Goal: Transaction & Acquisition: Purchase product/service

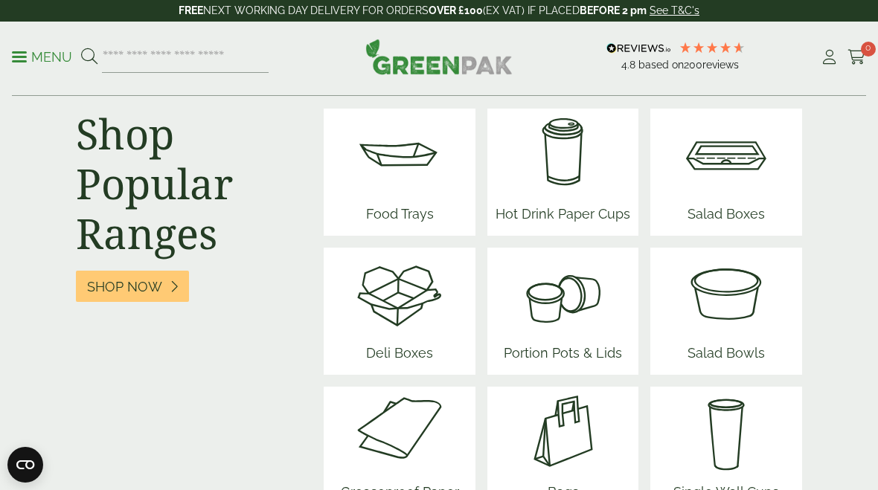
scroll to position [2044, 0]
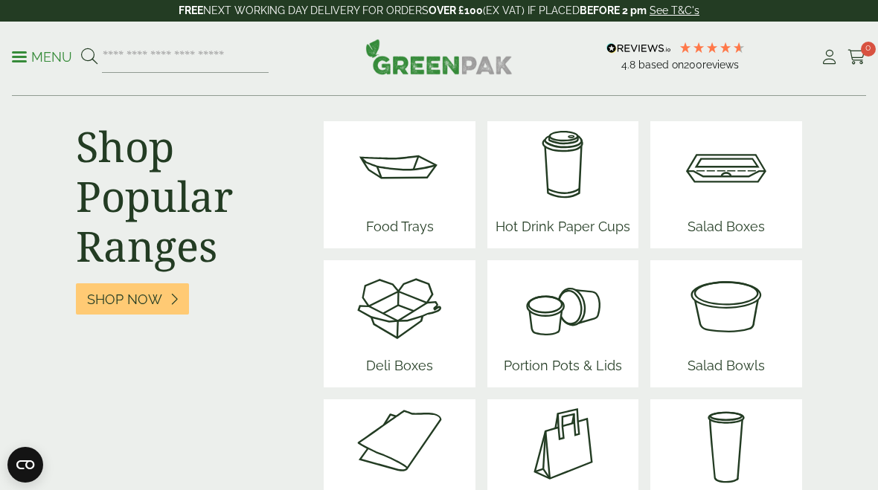
click at [151, 310] on link "Shop Now" at bounding box center [132, 299] width 113 height 32
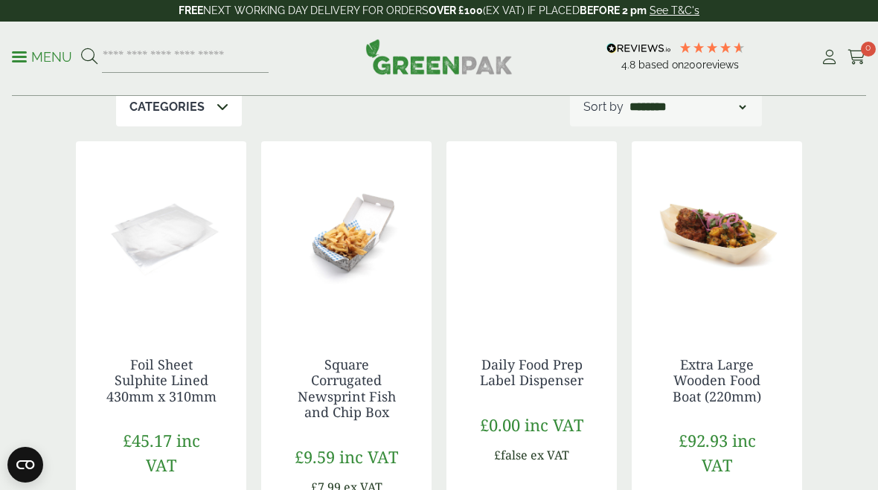
scroll to position [161, 0]
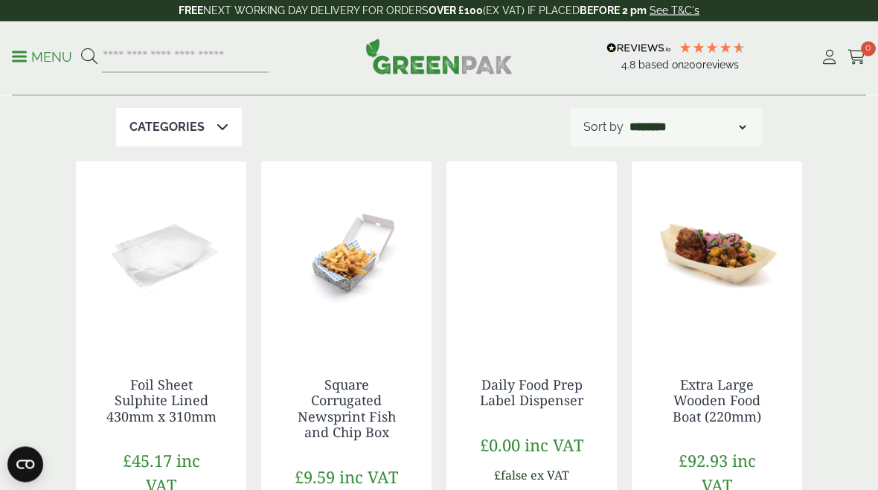
click at [373, 266] on img at bounding box center [346, 255] width 170 height 186
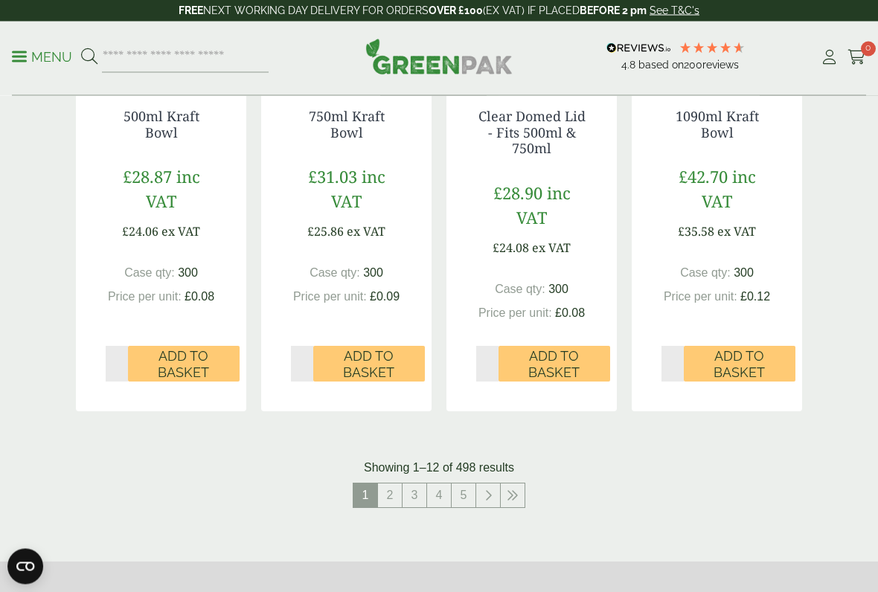
scroll to position [1514, 0]
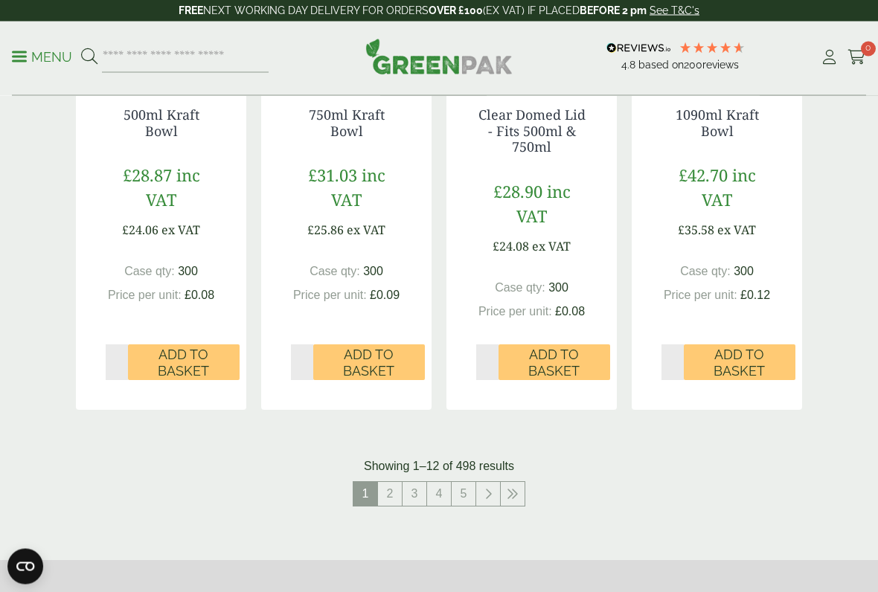
click at [518, 489] on icon at bounding box center [513, 495] width 12 height 12
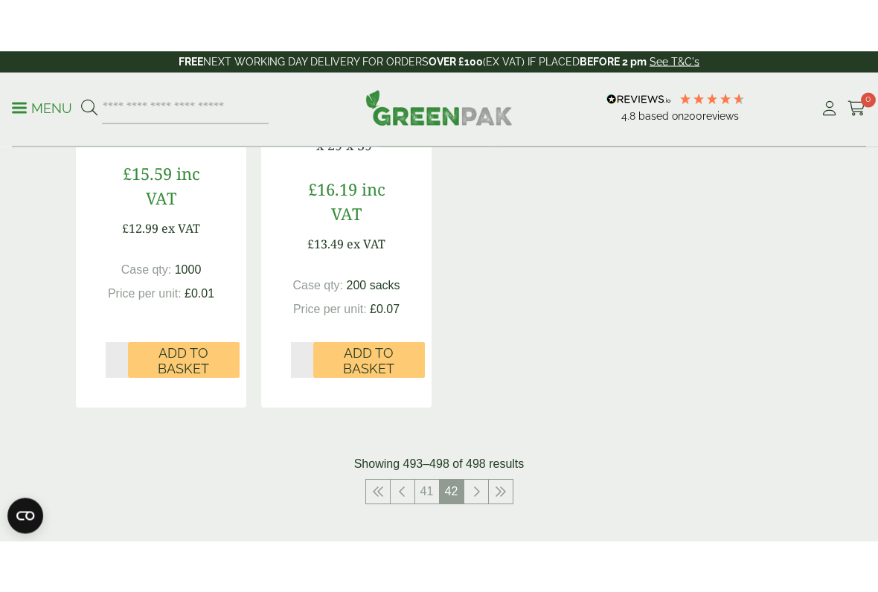
scroll to position [1018, 0]
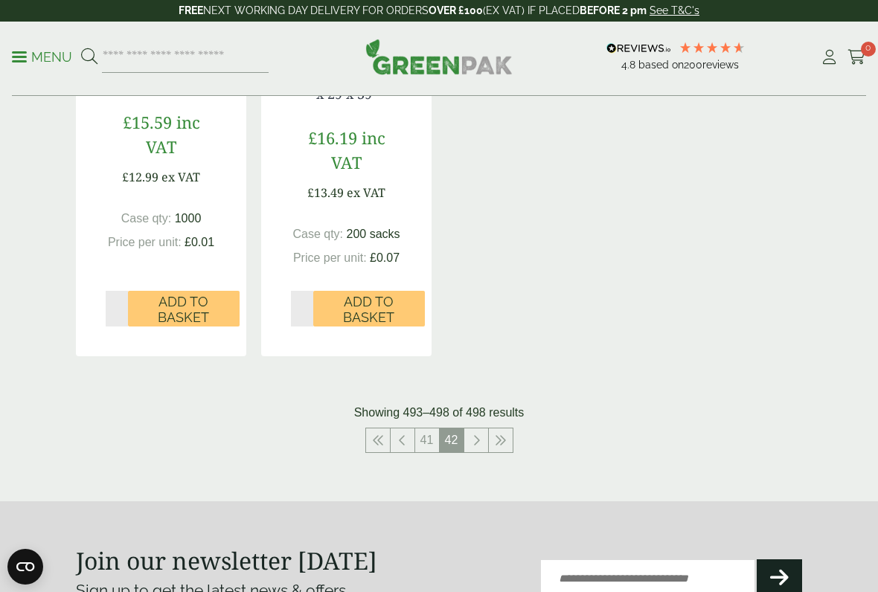
click at [376, 437] on icon at bounding box center [378, 440] width 12 height 12
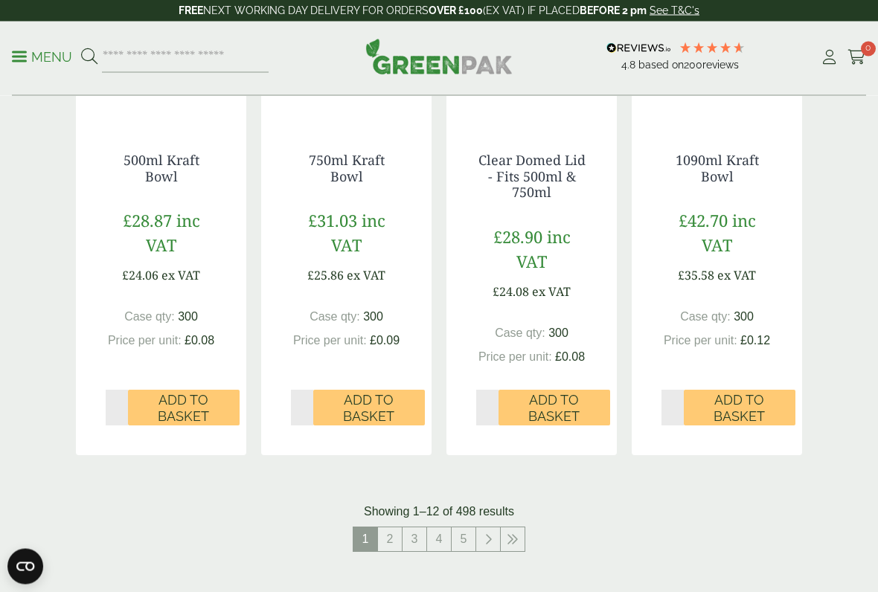
scroll to position [1470, 0]
click at [385, 489] on link "2" at bounding box center [390, 539] width 24 height 24
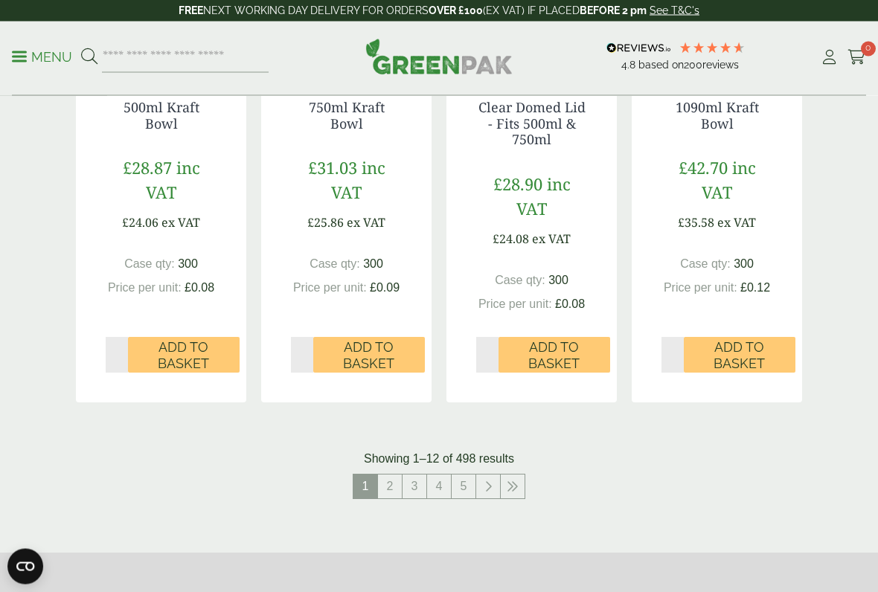
scroll to position [1523, 0]
click at [393, 487] on link "2" at bounding box center [390, 487] width 24 height 24
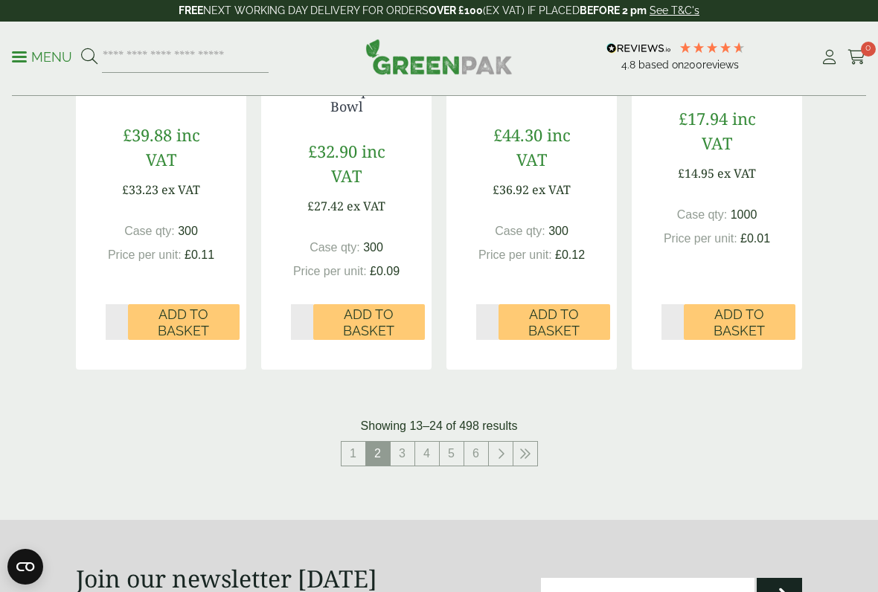
scroll to position [1559, 0]
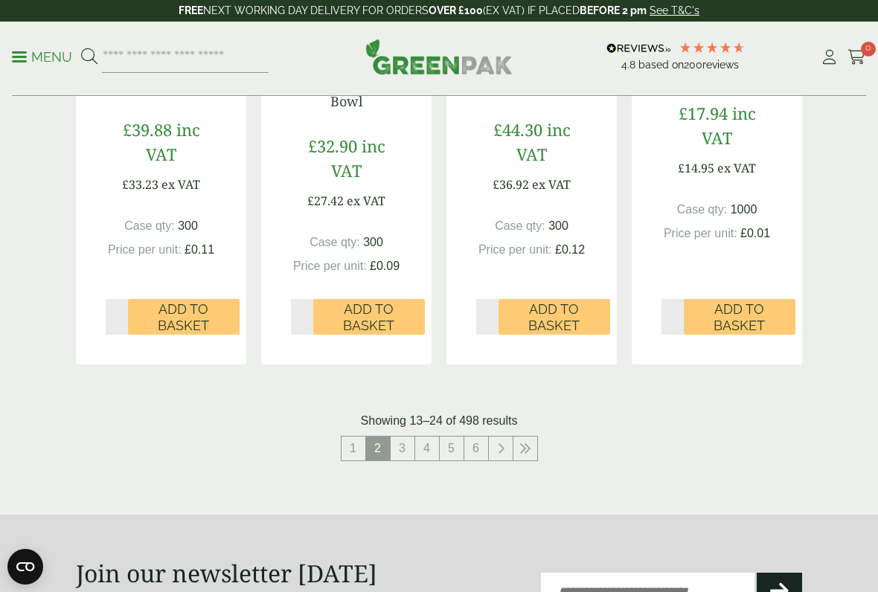
click at [398, 445] on link "3" at bounding box center [403, 449] width 24 height 24
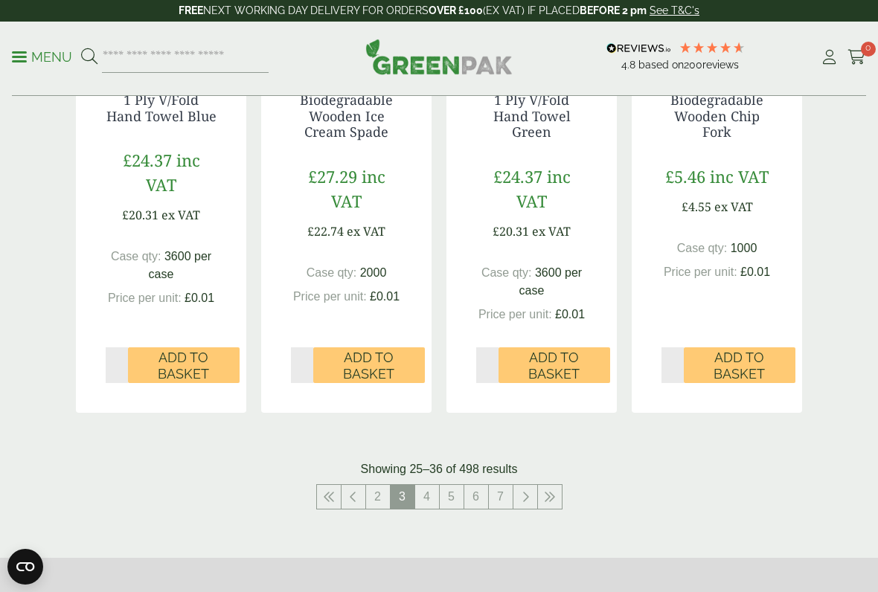
scroll to position [1524, 0]
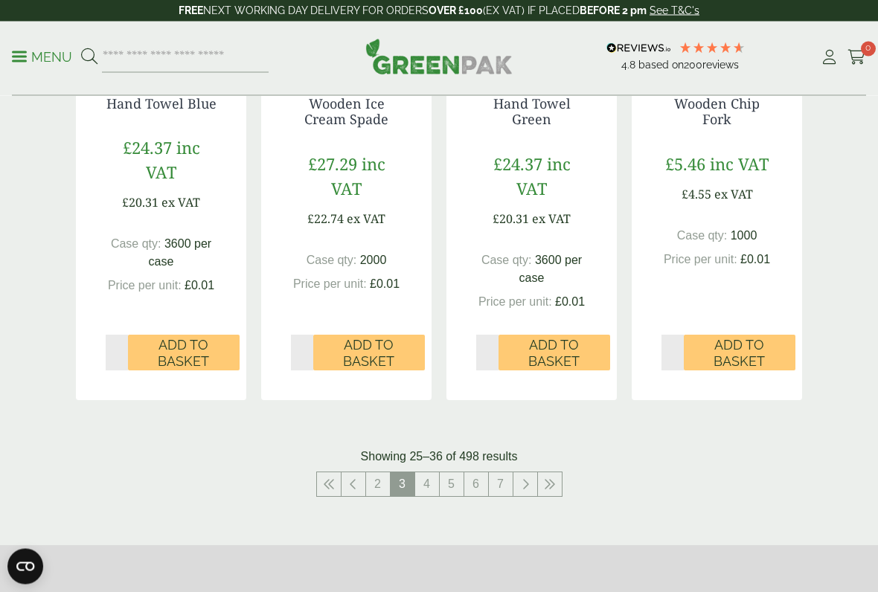
click at [423, 479] on link "4" at bounding box center [427, 485] width 24 height 24
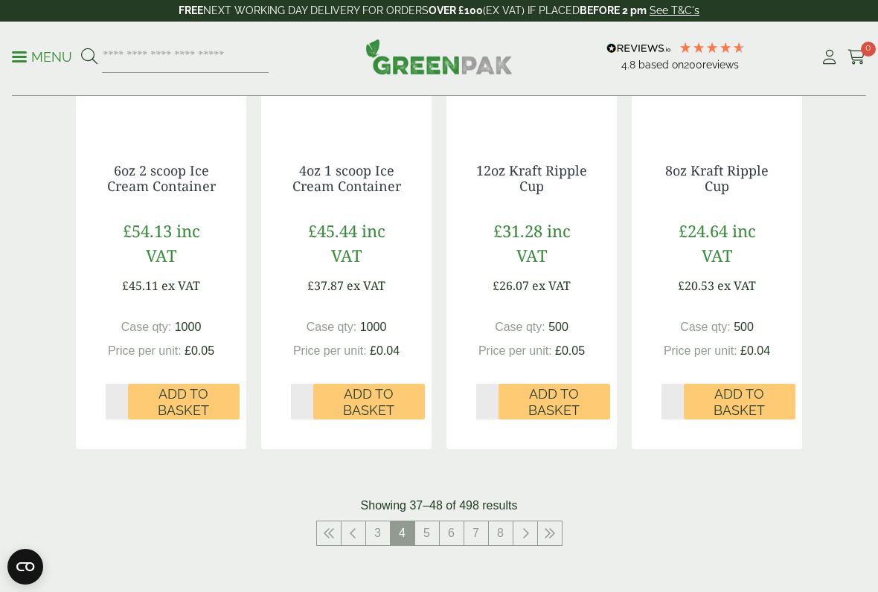
scroll to position [1459, 0]
click at [424, 489] on link "5" at bounding box center [427, 533] width 24 height 24
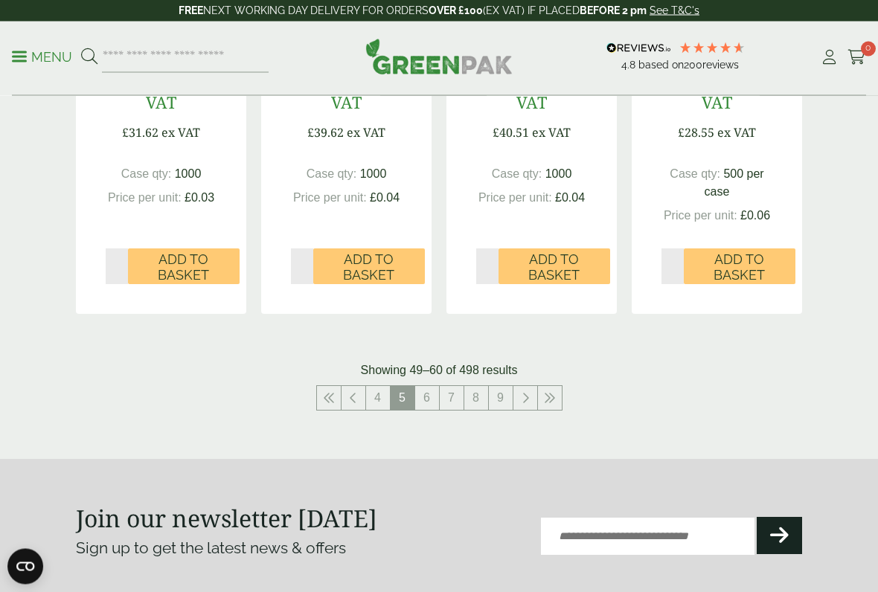
scroll to position [1639, 0]
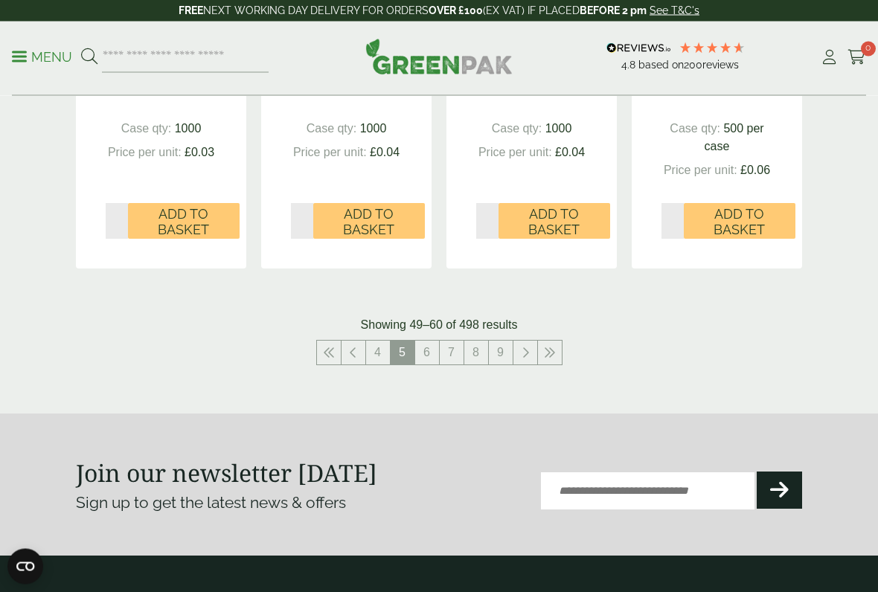
click at [422, 357] on link "6" at bounding box center [427, 353] width 24 height 24
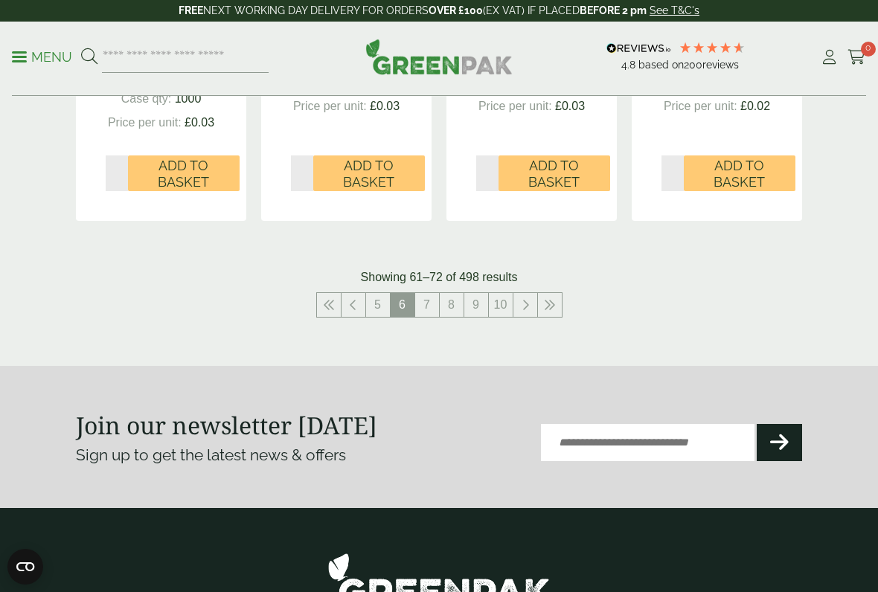
scroll to position [1659, 0]
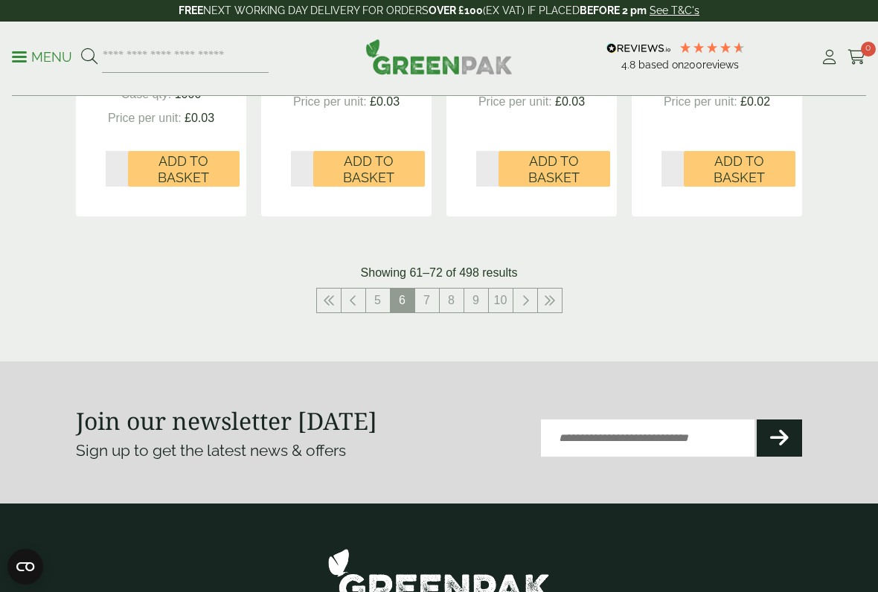
click at [427, 299] on link "7" at bounding box center [427, 301] width 24 height 24
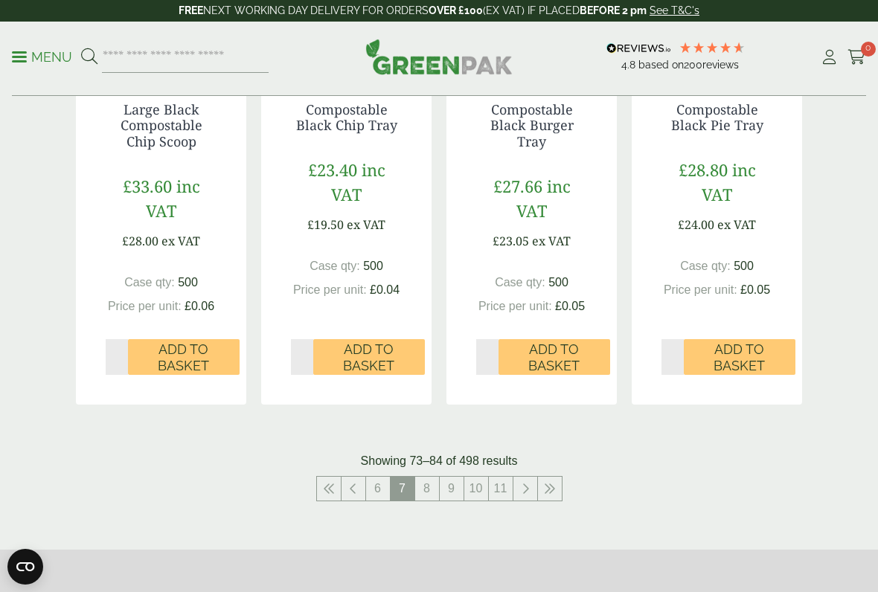
scroll to position [1545, 0]
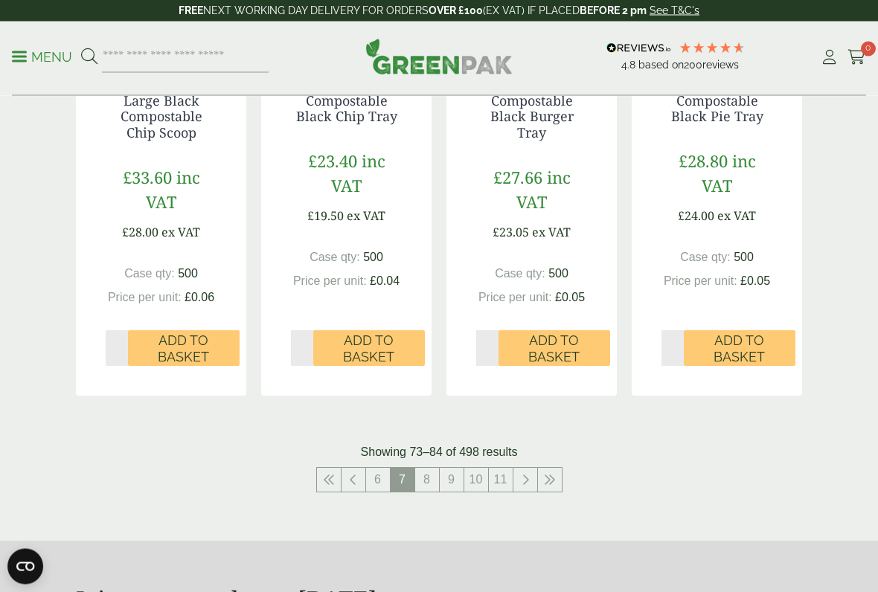
click at [428, 477] on link "8" at bounding box center [427, 481] width 24 height 24
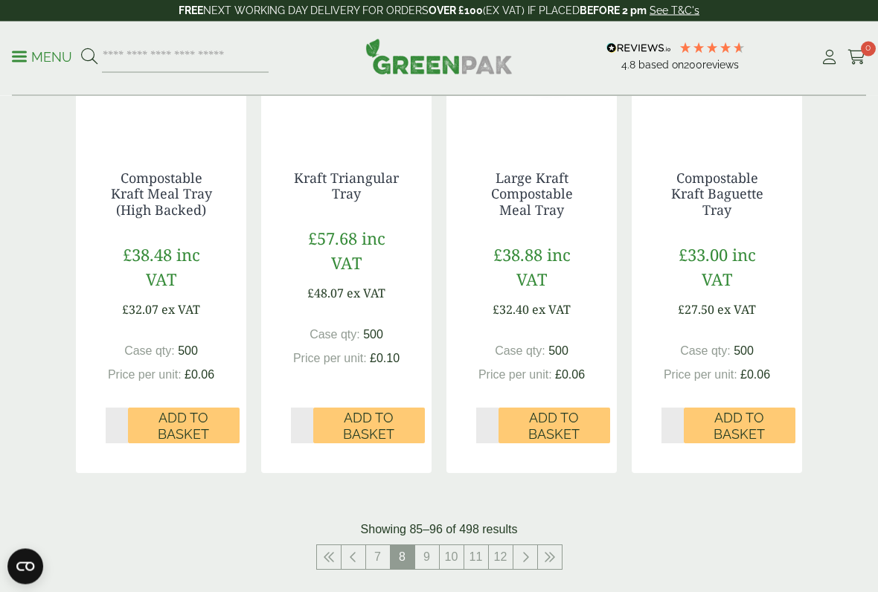
scroll to position [1450, 0]
click at [420, 489] on link "9" at bounding box center [427, 557] width 24 height 24
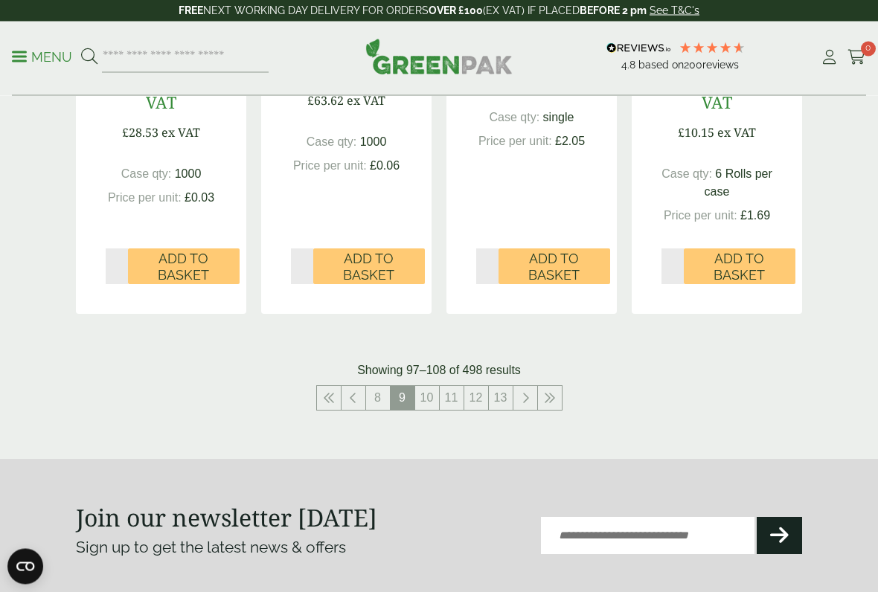
scroll to position [1668, 0]
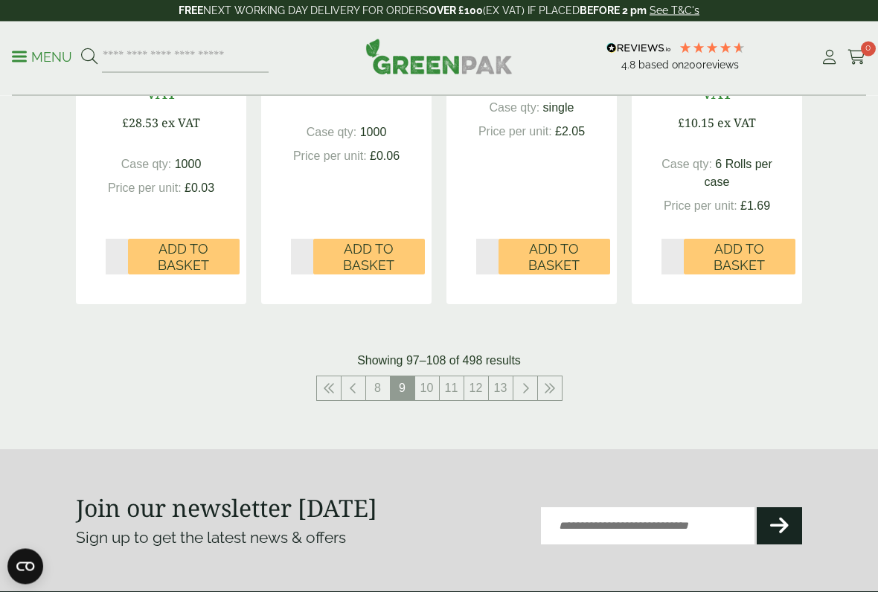
click at [420, 377] on link "10" at bounding box center [427, 389] width 24 height 24
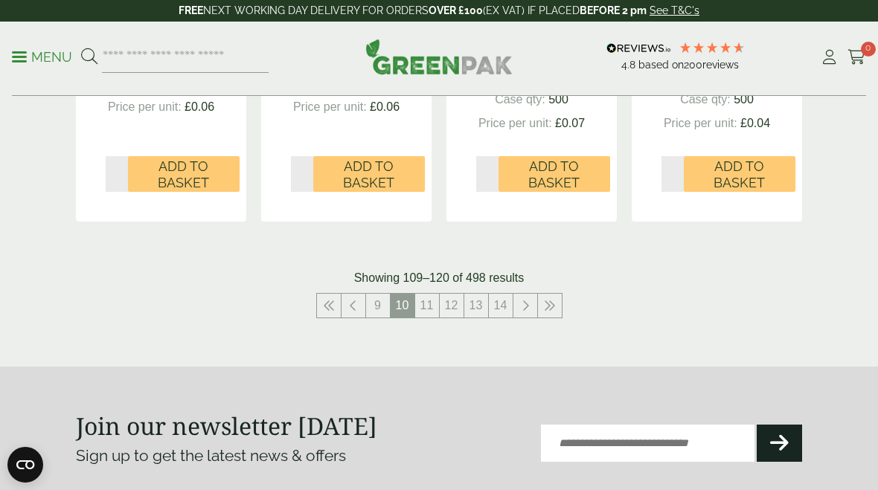
scroll to position [1720, 0]
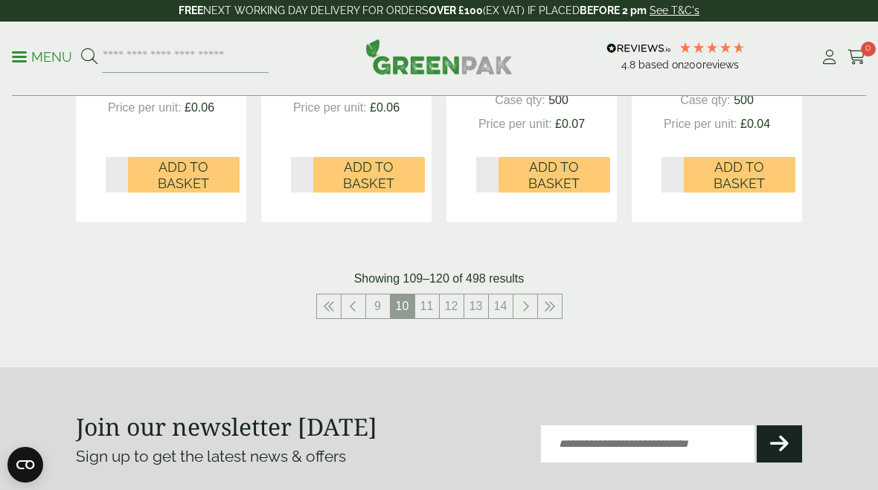
click at [422, 313] on link "11" at bounding box center [427, 307] width 24 height 24
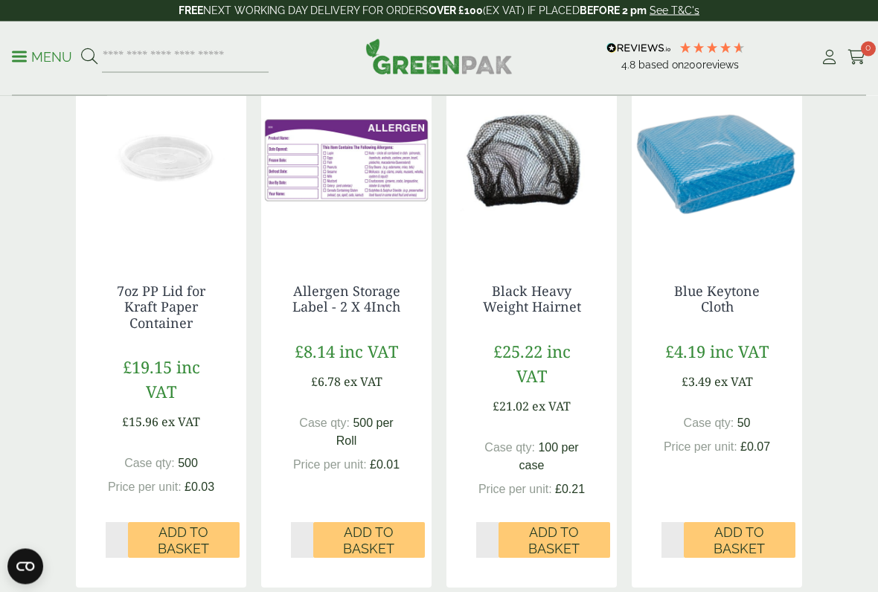
scroll to position [286, 0]
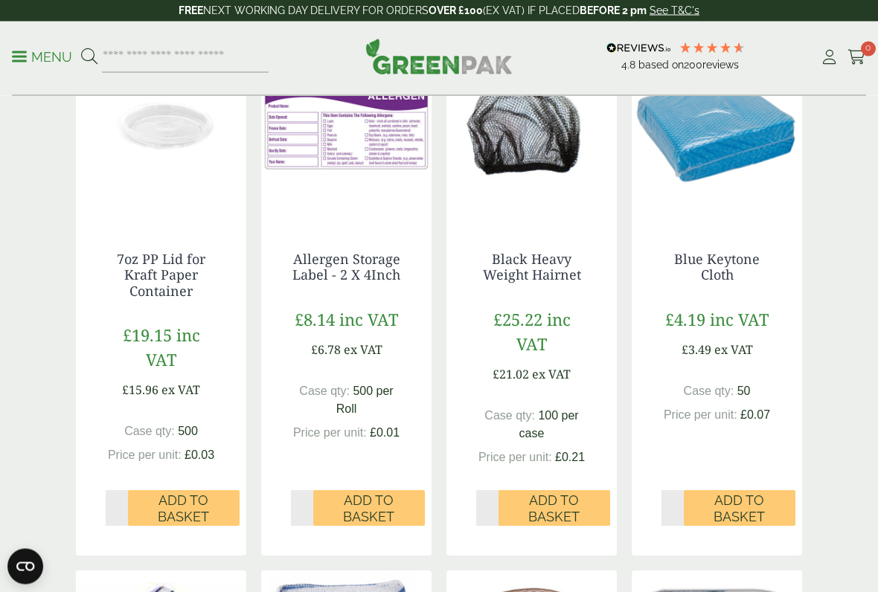
click at [742, 489] on span "Add to Basket" at bounding box center [739, 509] width 91 height 32
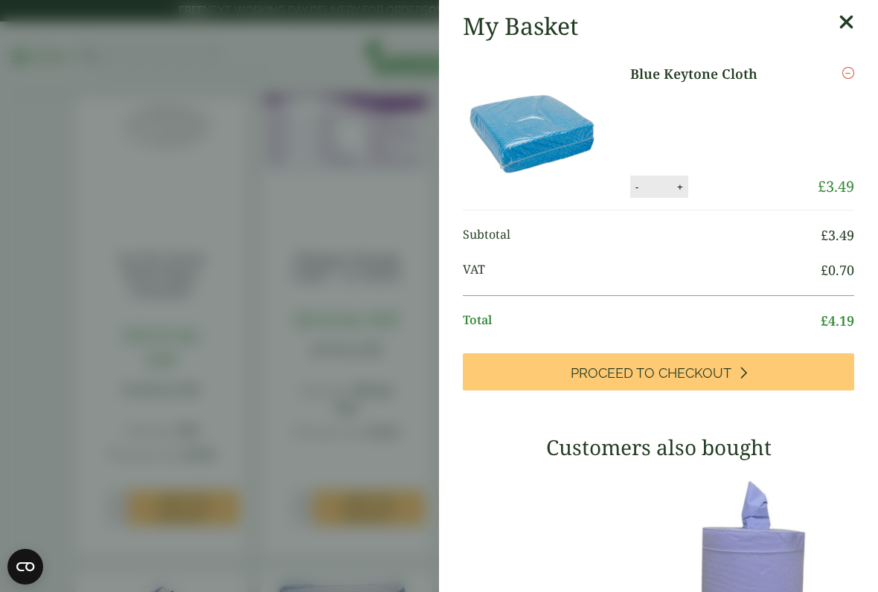
scroll to position [0, 0]
click at [846, 22] on icon at bounding box center [846, 22] width 16 height 21
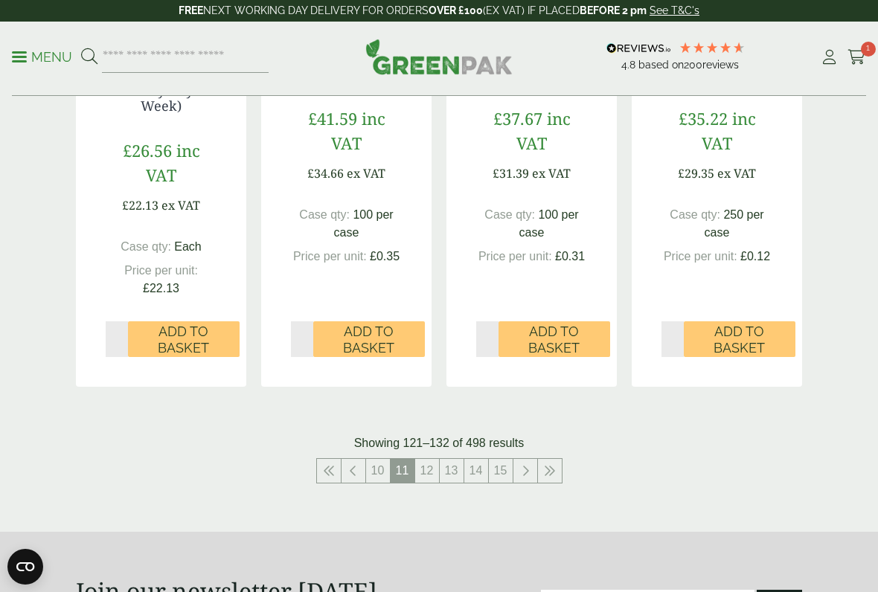
scroll to position [1614, 0]
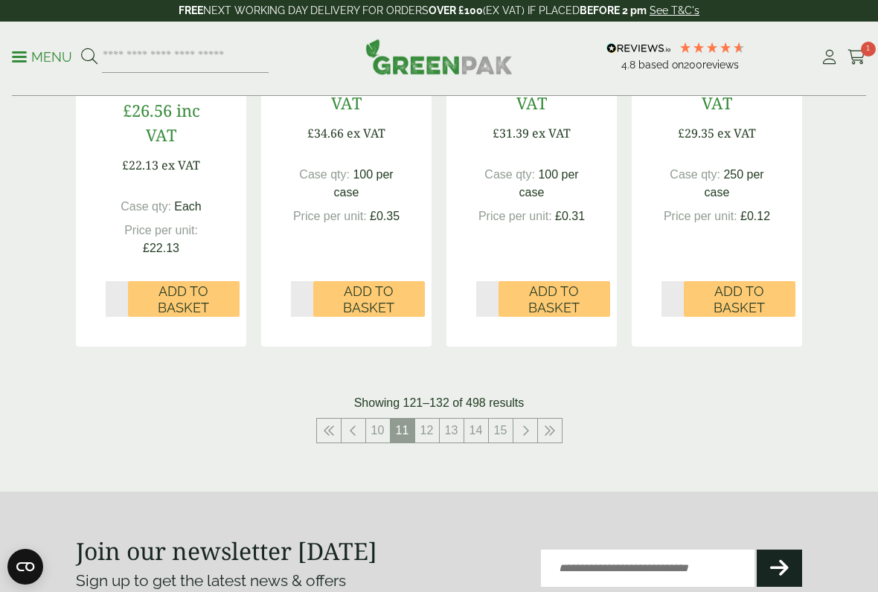
click at [423, 429] on link "12" at bounding box center [427, 431] width 24 height 24
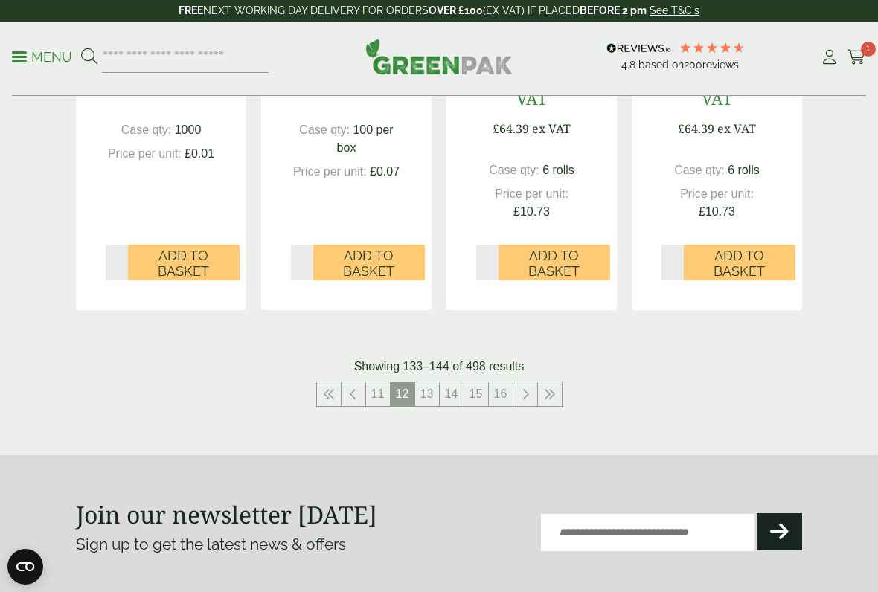
scroll to position [1592, 0]
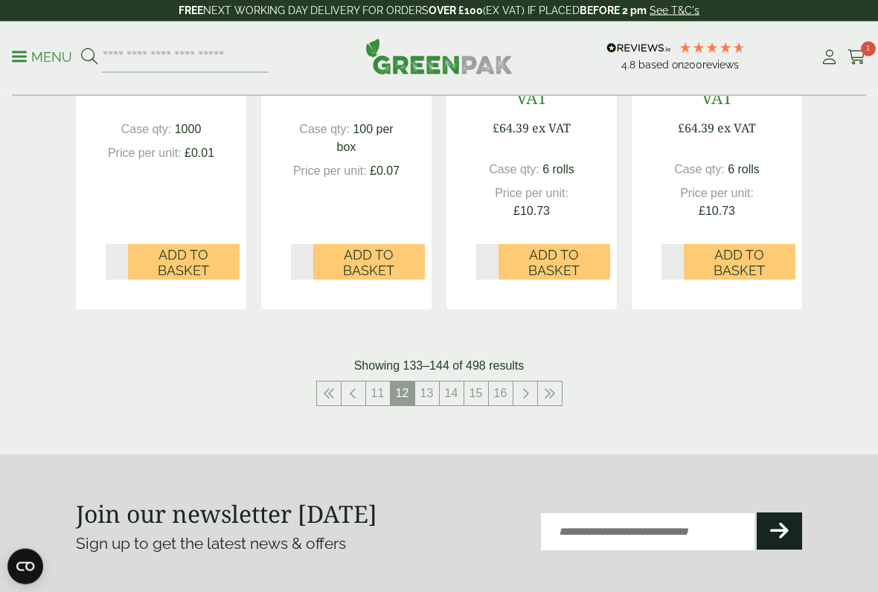
click at [423, 389] on link "13" at bounding box center [427, 394] width 24 height 24
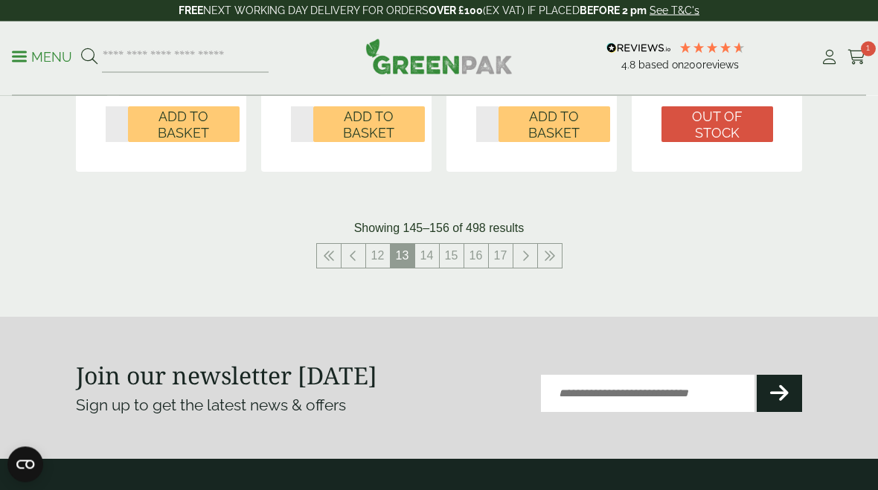
scroll to position [1802, 0]
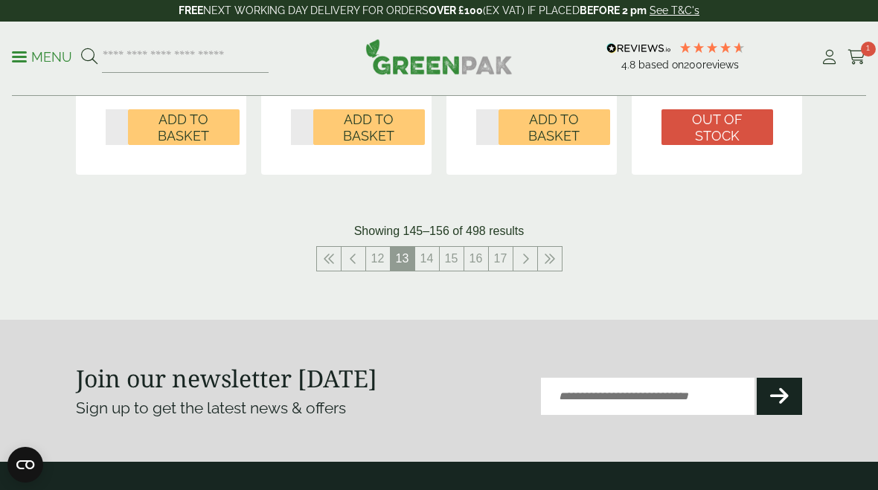
click at [429, 258] on link "14" at bounding box center [427, 259] width 24 height 24
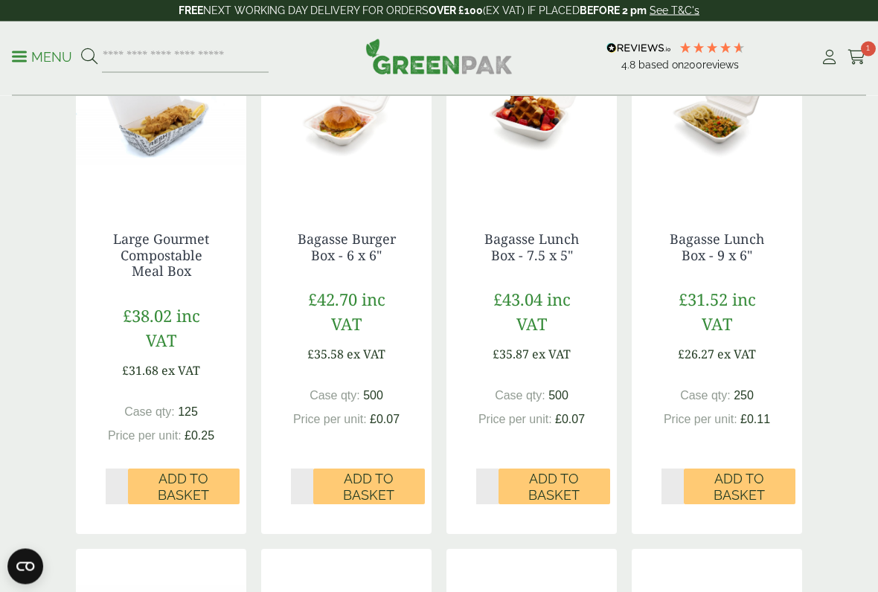
scroll to position [858, 0]
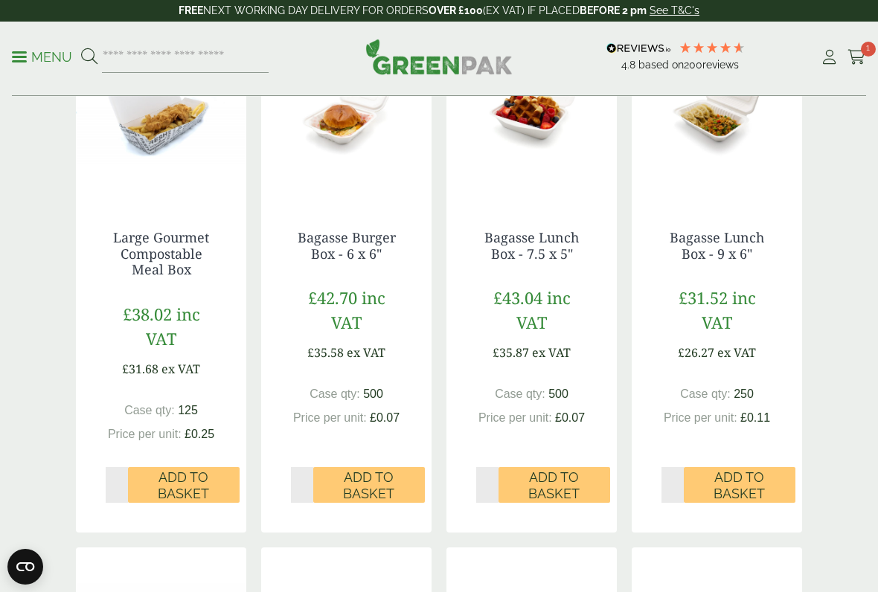
click at [367, 484] on span "Add to Basket" at bounding box center [369, 485] width 91 height 32
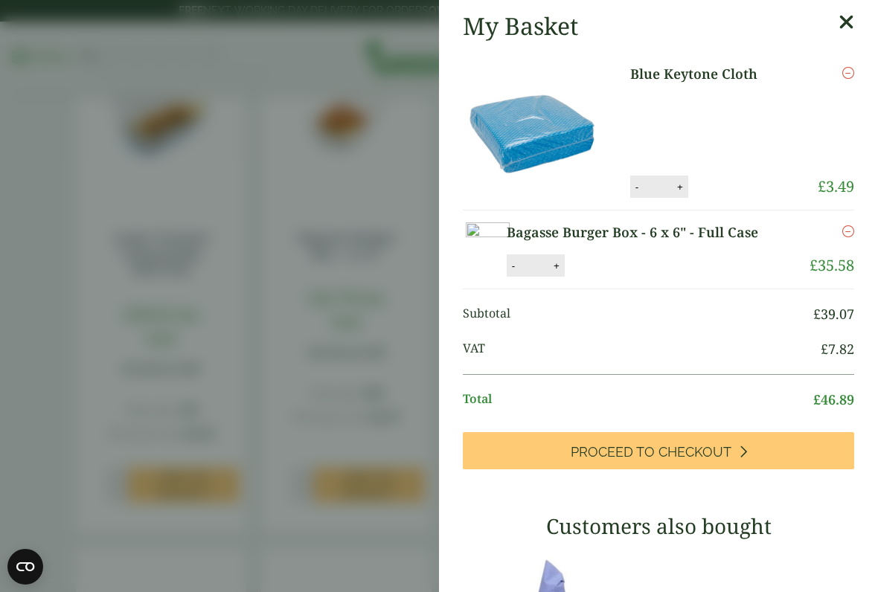
click at [770, 469] on link "Proceed to Checkout" at bounding box center [658, 450] width 391 height 37
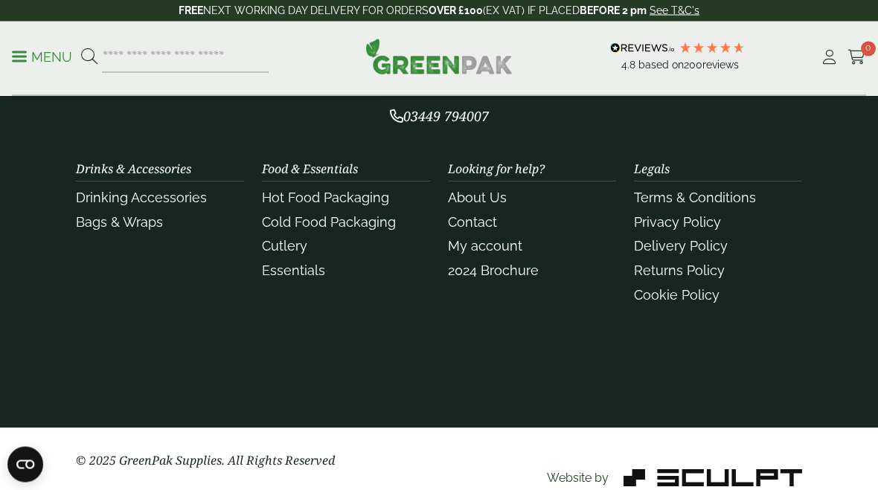
scroll to position [888, 0]
